Goal: Information Seeking & Learning: Learn about a topic

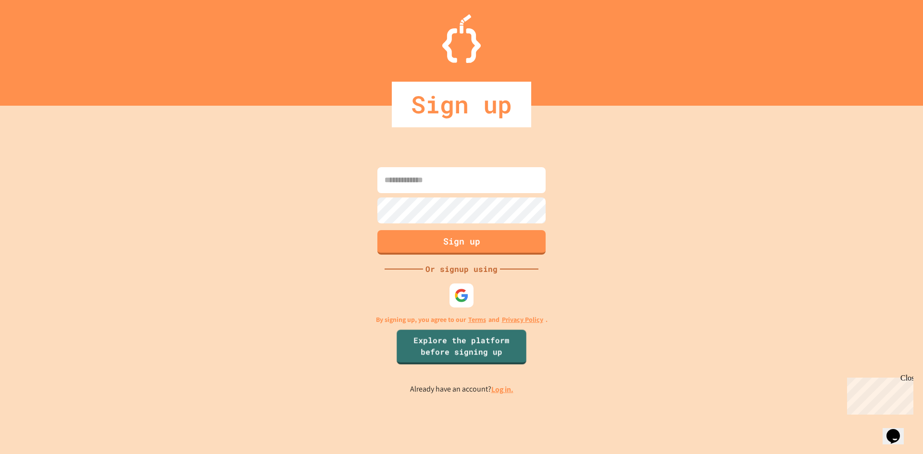
click at [499, 386] on link "Log in." at bounding box center [502, 390] width 22 height 10
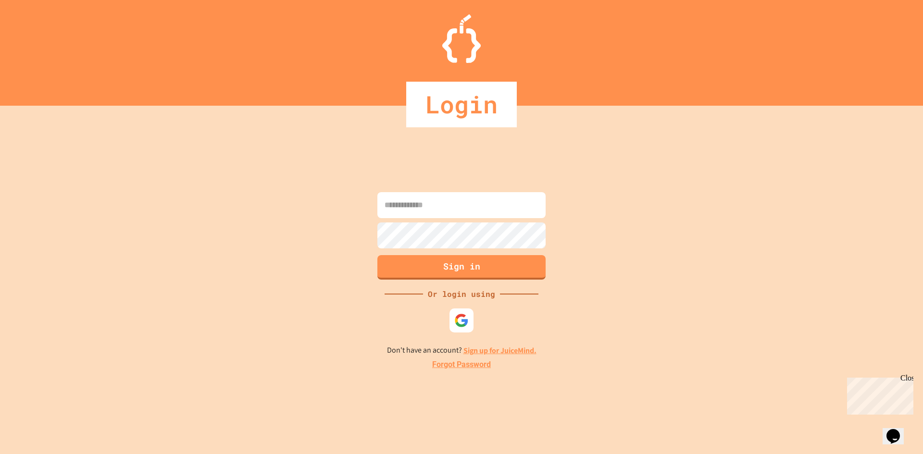
click at [463, 216] on input at bounding box center [461, 205] width 168 height 26
click at [462, 329] on div at bounding box center [462, 320] width 26 height 26
click at [458, 219] on div at bounding box center [461, 219] width 173 height 2
click at [439, 204] on input at bounding box center [461, 205] width 168 height 26
type input "**********"
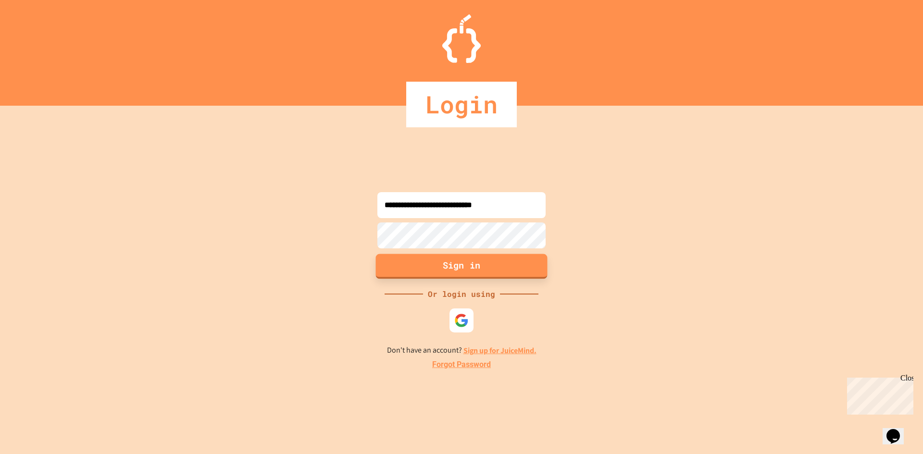
click at [481, 262] on button "Sign in" at bounding box center [462, 266] width 172 height 25
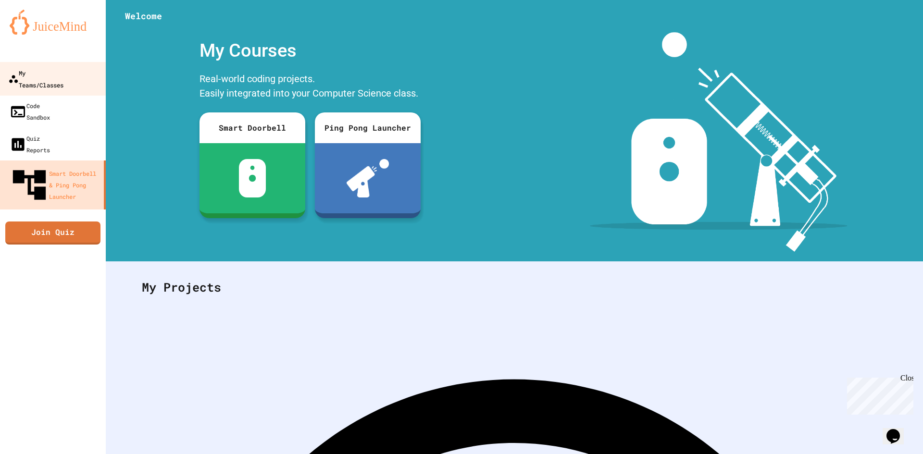
click at [58, 80] on link "My Teams/Classes" at bounding box center [53, 79] width 109 height 34
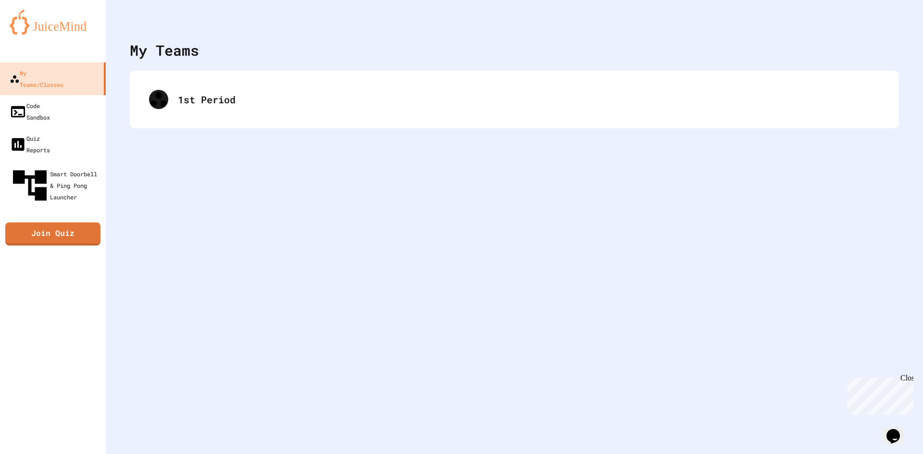
click at [262, 121] on div "1st Period" at bounding box center [514, 100] width 769 height 58
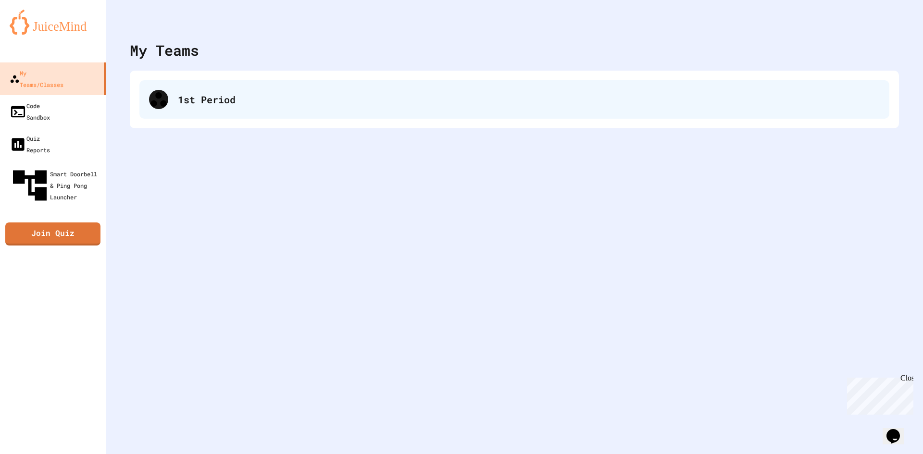
click at [210, 110] on div "1st Period" at bounding box center [514, 99] width 750 height 38
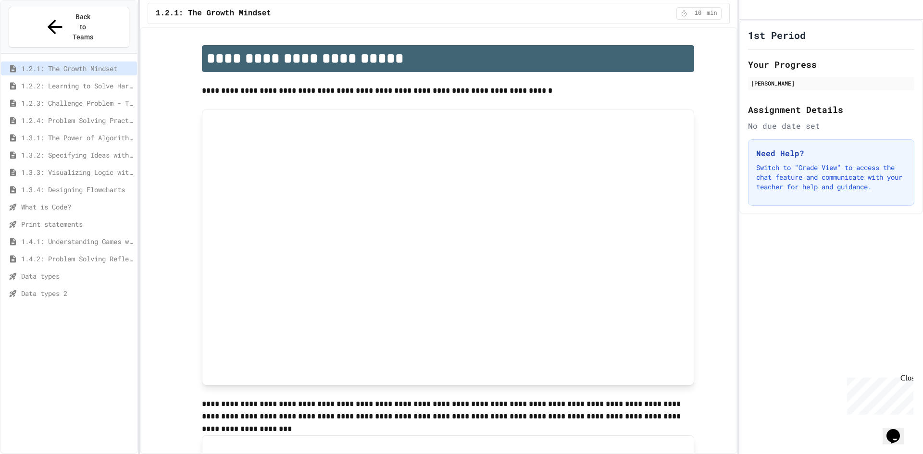
click at [49, 288] on span "Data types 2" at bounding box center [77, 293] width 112 height 10
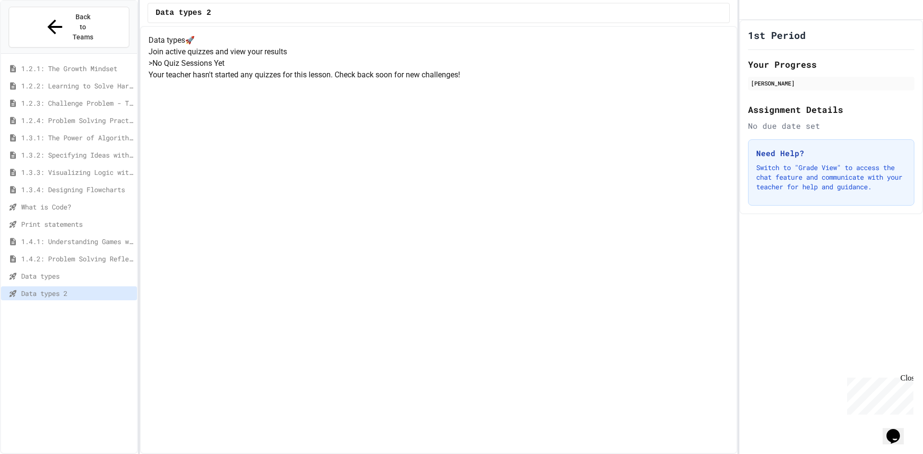
scroll to position [43, 0]
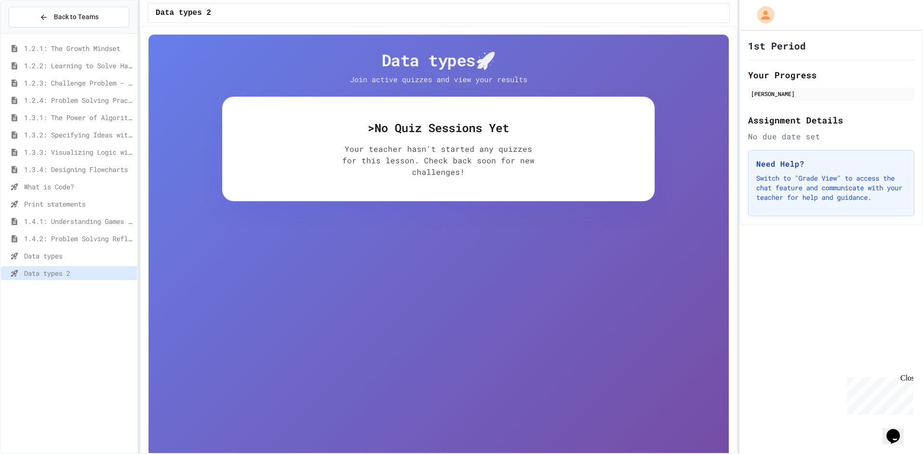
click at [59, 247] on div "1.4.2: Problem Solving Reflection" at bounding box center [69, 240] width 136 height 17
click at [62, 254] on span "Data types" at bounding box center [78, 256] width 109 height 10
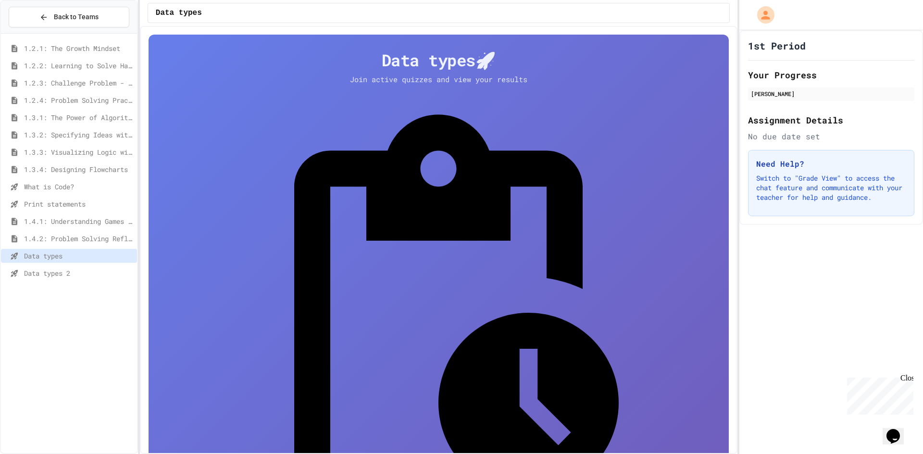
click at [64, 273] on span "Data types 2" at bounding box center [78, 273] width 109 height 10
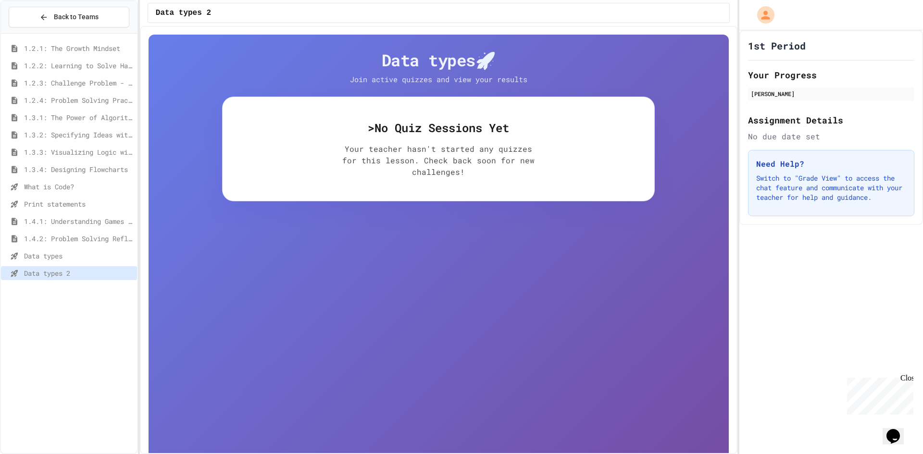
click at [50, 263] on div "Data types" at bounding box center [69, 257] width 136 height 17
click at [48, 260] on span "Data types" at bounding box center [78, 256] width 109 height 10
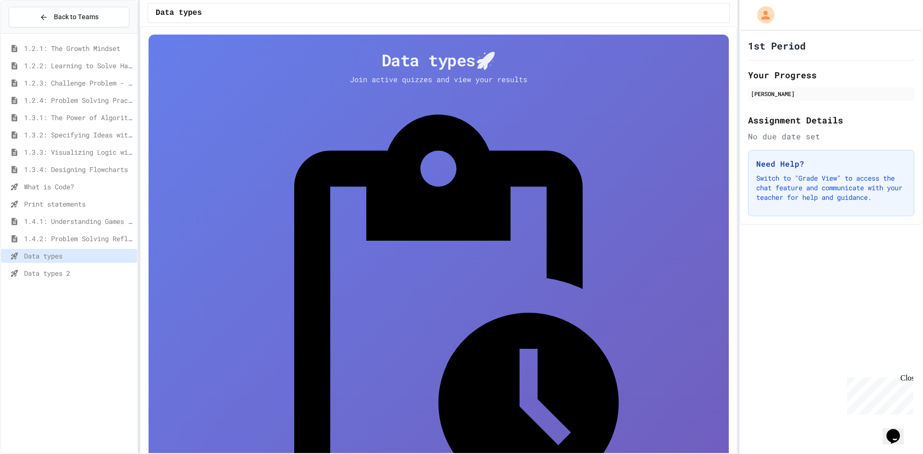
click at [62, 264] on div "Data types" at bounding box center [69, 257] width 136 height 17
click at [64, 270] on span "Data types 2" at bounding box center [78, 273] width 109 height 10
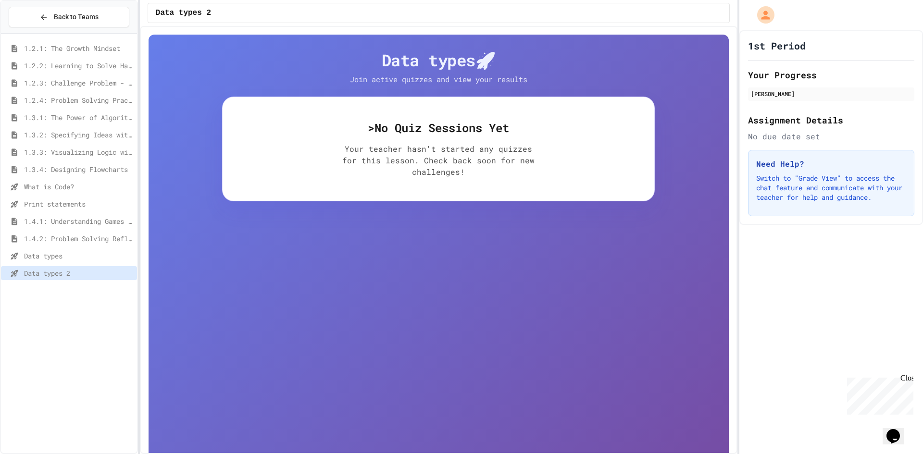
drag, startPoint x: 363, startPoint y: 57, endPoint x: 369, endPoint y: 2, distance: 54.7
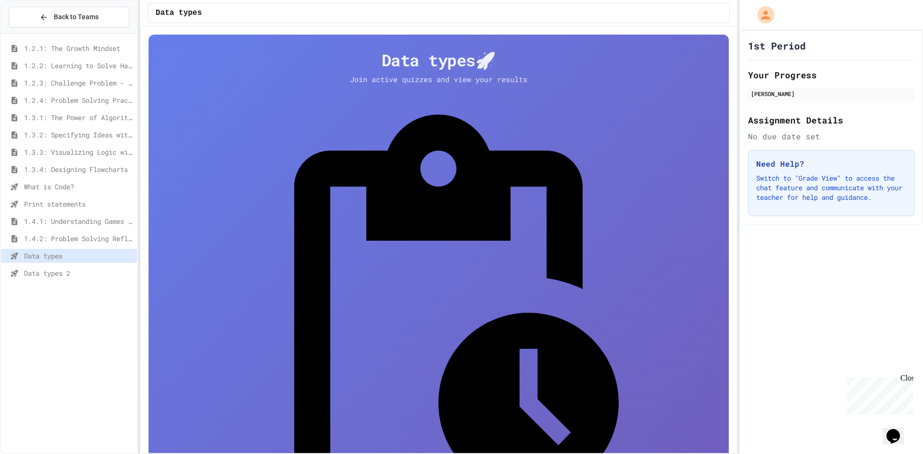
click at [100, 275] on span "Data types 2" at bounding box center [78, 273] width 109 height 10
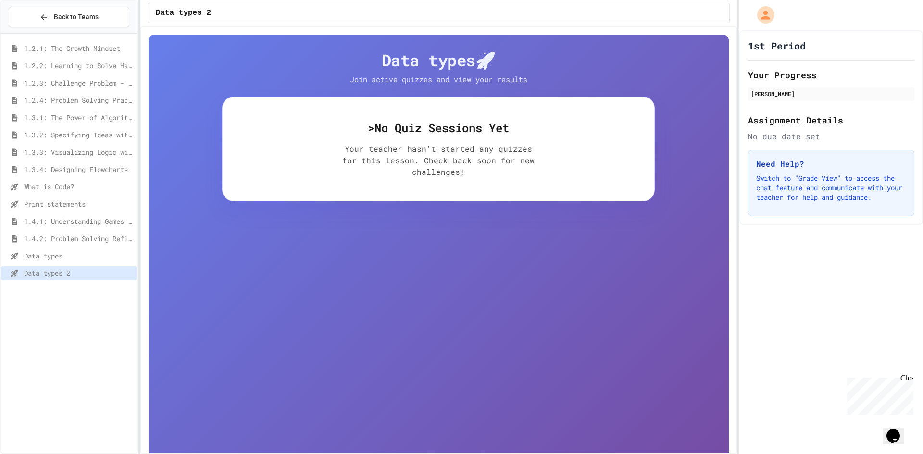
drag, startPoint x: 134, startPoint y: 266, endPoint x: 143, endPoint y: 265, distance: 9.2
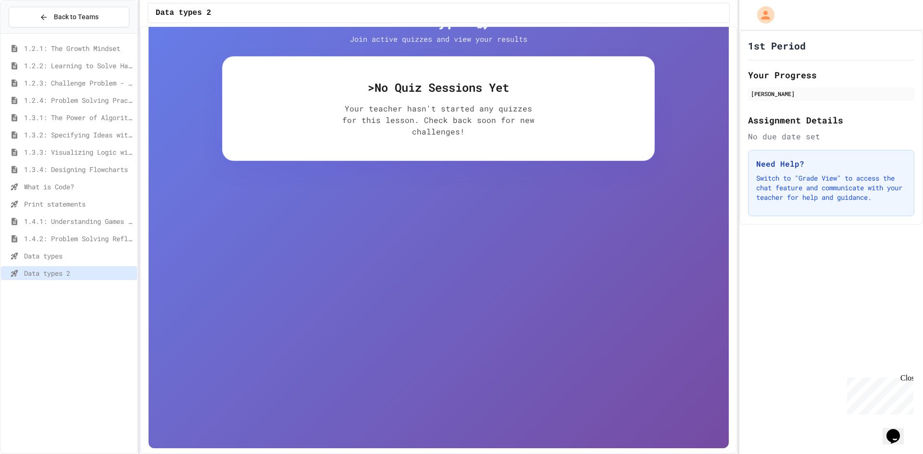
scroll to position [43, 0]
